Goal: Task Accomplishment & Management: Use online tool/utility

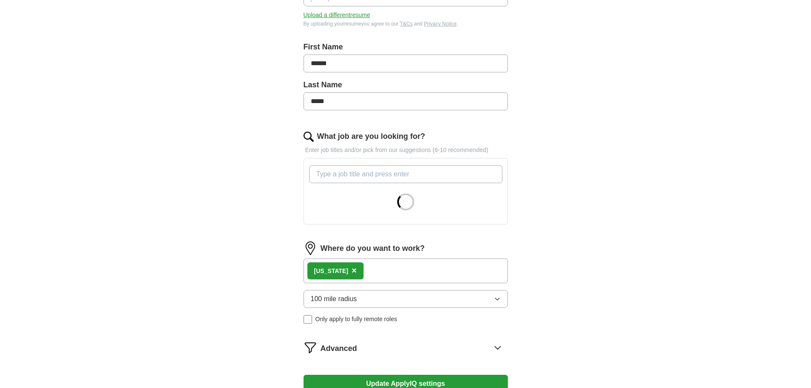
scroll to position [170, 0]
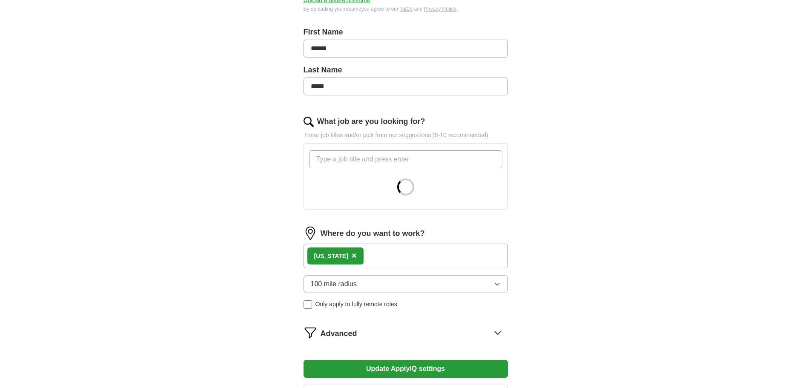
click at [376, 162] on input "What job are you looking for?" at bounding box center [405, 159] width 193 height 18
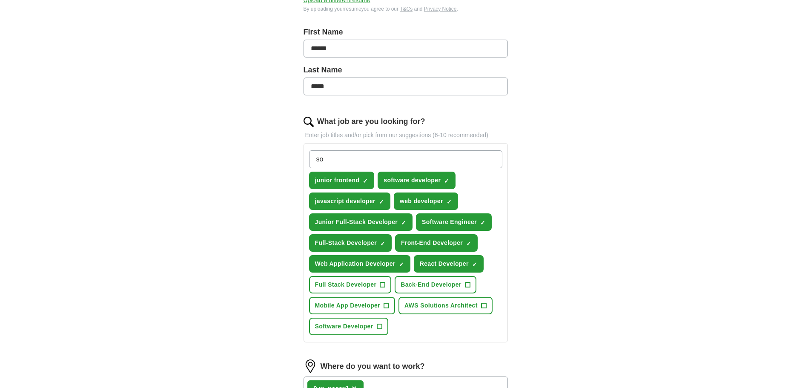
type input "s"
click at [0, 0] on span "×" at bounding box center [0, 0] width 0 height 0
click at [383, 283] on span "+" at bounding box center [382, 284] width 5 height 7
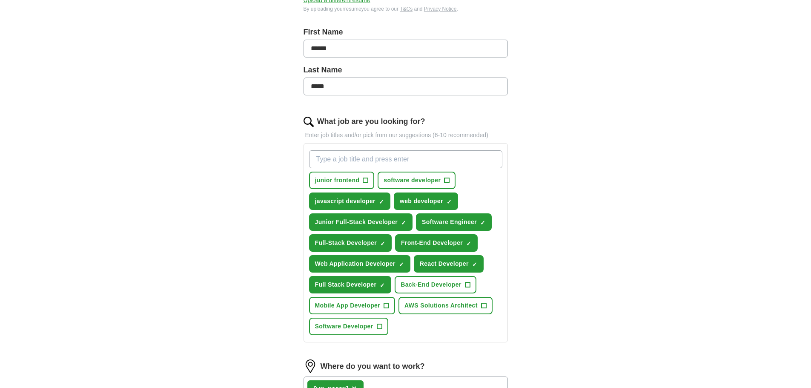
click at [370, 158] on input "What job are you looking for?" at bounding box center [405, 159] width 193 height 18
click at [463, 284] on button "Back-End Developer +" at bounding box center [435, 284] width 81 height 17
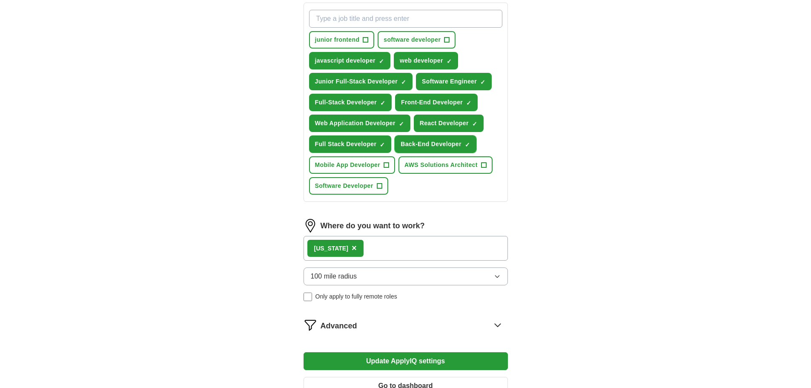
scroll to position [341, 0]
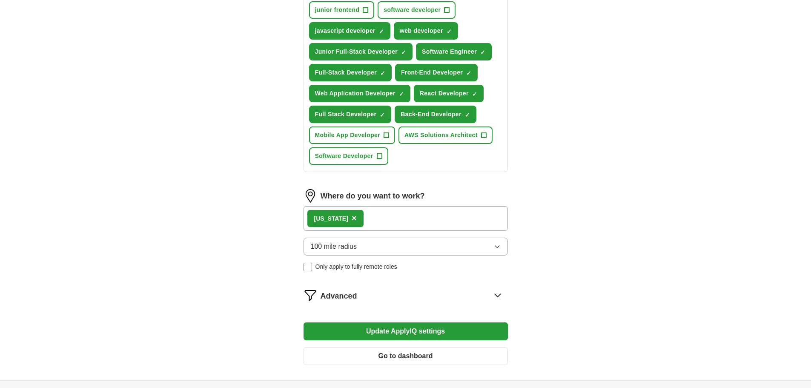
click at [410, 220] on div "[US_STATE] ×" at bounding box center [406, 218] width 204 height 25
click at [377, 248] on button "100 mile radius" at bounding box center [406, 247] width 204 height 18
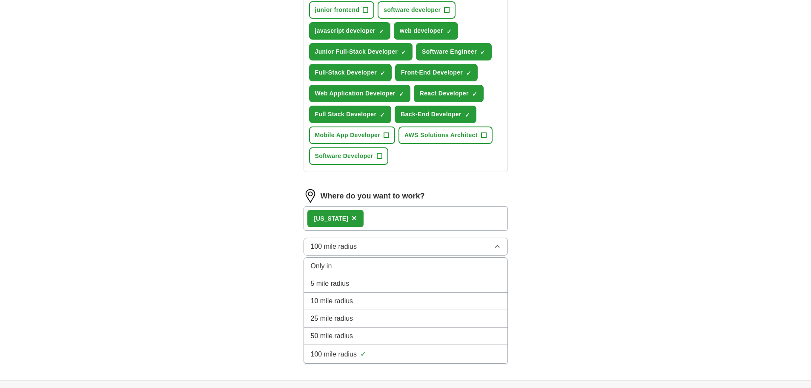
click at [377, 248] on button "100 mile radius" at bounding box center [406, 247] width 204 height 18
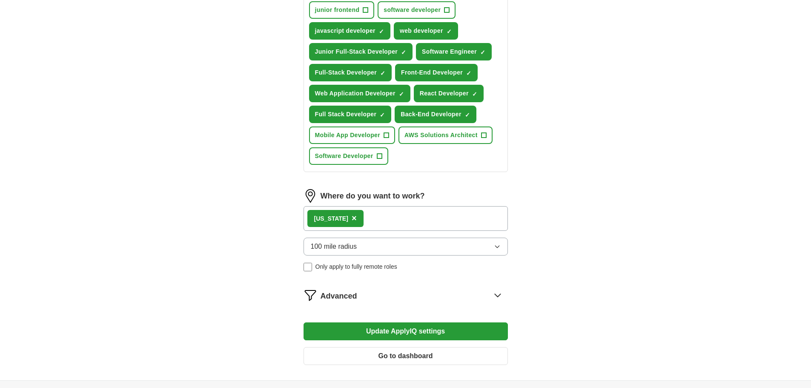
click at [583, 268] on div "ApplyIQ Let ApplyIQ do the hard work of searching and applying for jobs. Just t…" at bounding box center [405, 32] width 545 height 695
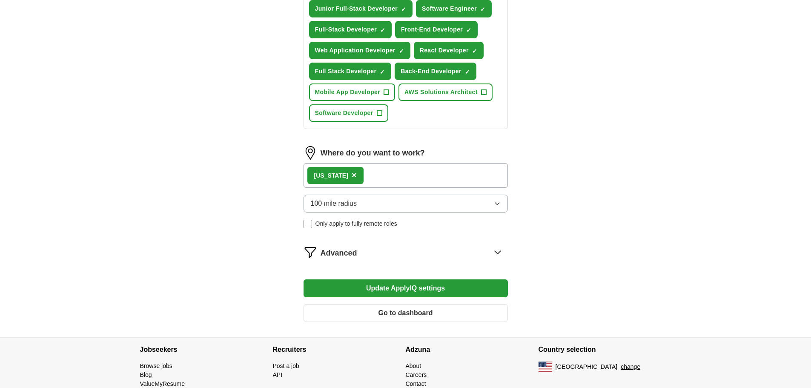
scroll to position [419, 0]
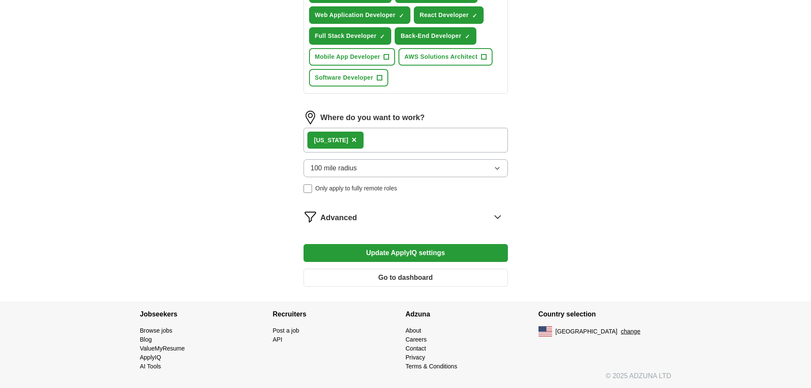
click at [480, 254] on button "Update ApplyIQ settings" at bounding box center [406, 253] width 204 height 18
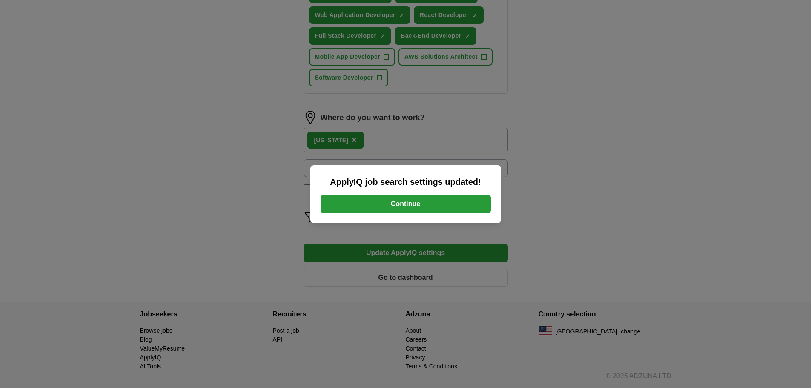
click at [428, 207] on button "Continue" at bounding box center [406, 204] width 170 height 18
